Goal: Task Accomplishment & Management: Use online tool/utility

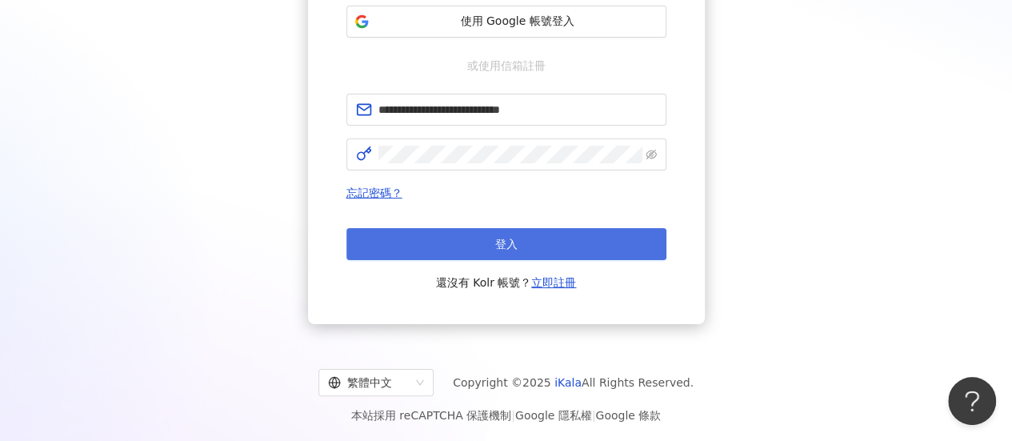
click at [562, 242] on button "登入" at bounding box center [506, 244] width 320 height 32
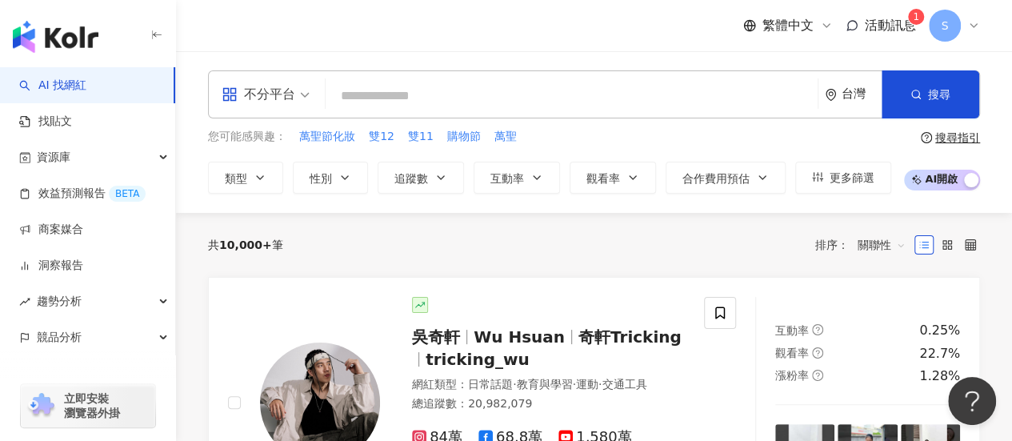
click at [874, 23] on span "活動訊息" at bounding box center [890, 25] width 51 height 15
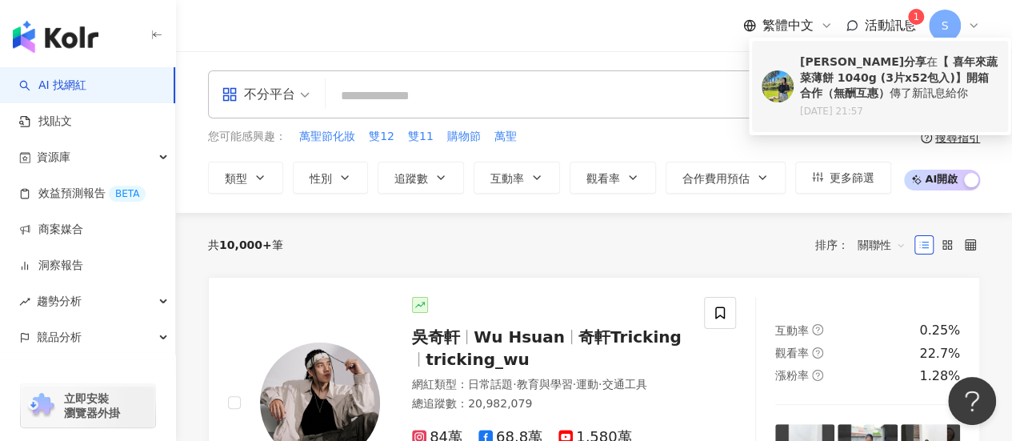
click at [857, 75] on b "【 喜年來蔬菜薄餅 1040g (3片x52包入)】開箱合作（無酬互惠）" at bounding box center [899, 77] width 198 height 44
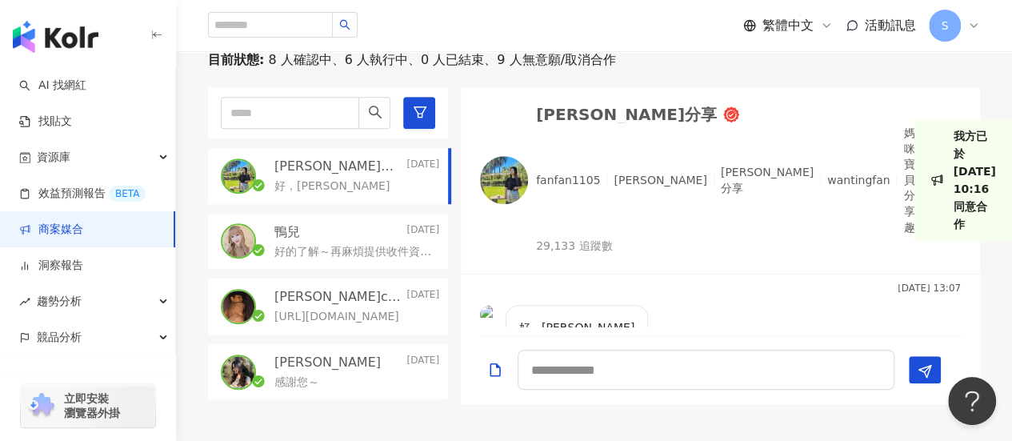
scroll to position [376, 0]
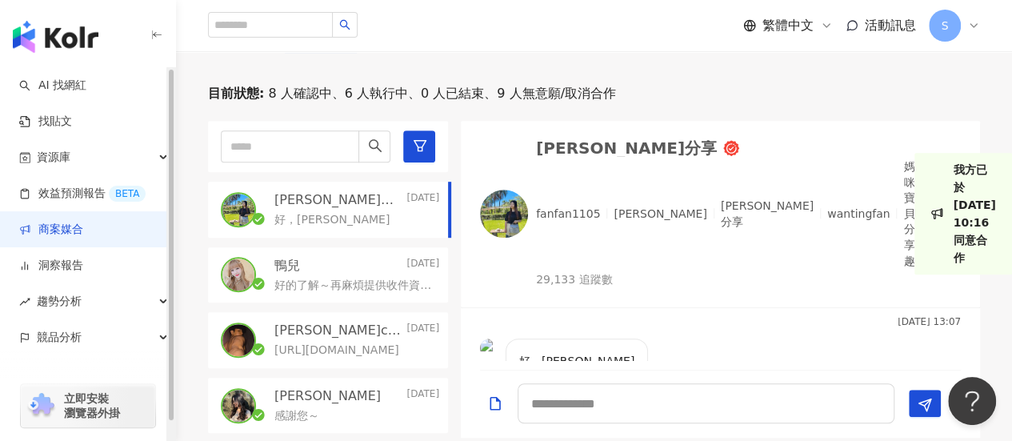
click at [81, 233] on link "商案媒合" at bounding box center [51, 230] width 64 height 16
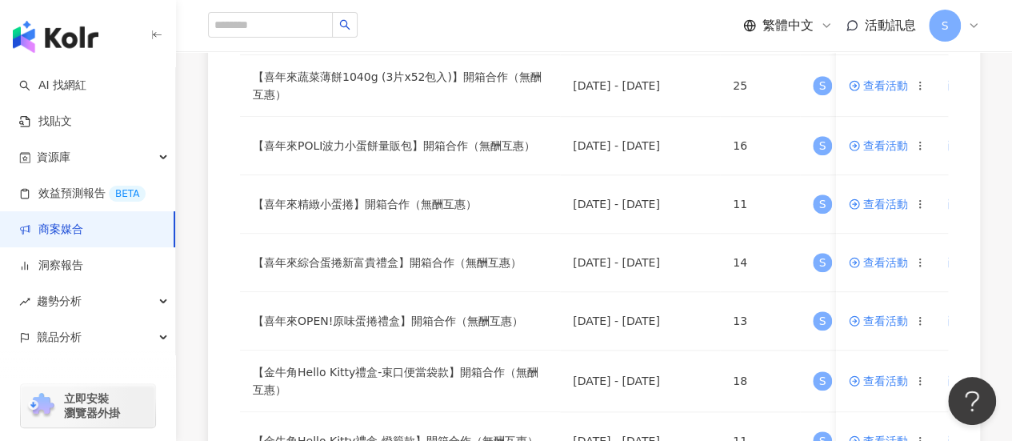
scroll to position [800, 0]
